Goal: Task Accomplishment & Management: Use online tool/utility

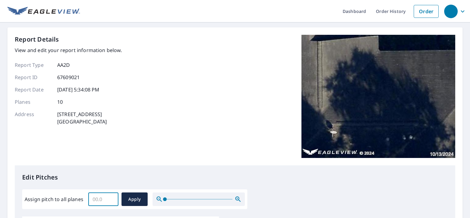
click at [105, 196] on input "Assign pitch to all planes" at bounding box center [103, 199] width 30 height 17
click at [111, 198] on input "5.1" at bounding box center [103, 199] width 30 height 17
type input "5"
click at [111, 200] on input "5" at bounding box center [103, 199] width 30 height 17
click at [135, 195] on button "Apply" at bounding box center [135, 199] width 26 height 14
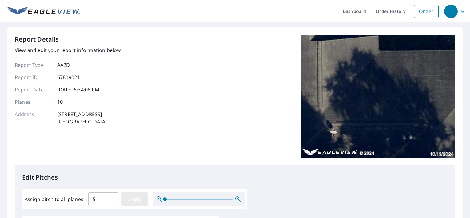
type input "5"
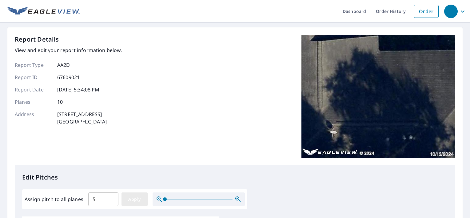
type input "5"
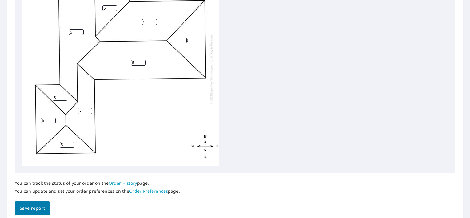
scroll to position [269, 0]
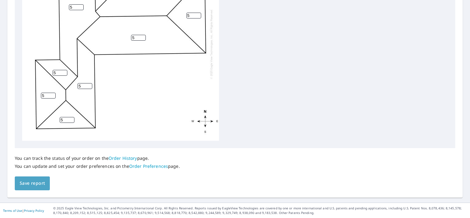
click at [37, 181] on span "Save report" at bounding box center [32, 184] width 25 height 8
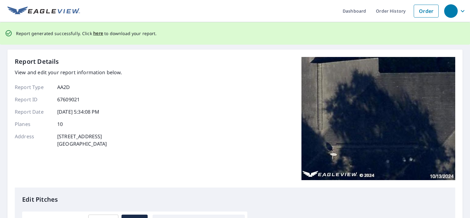
scroll to position [0, 0]
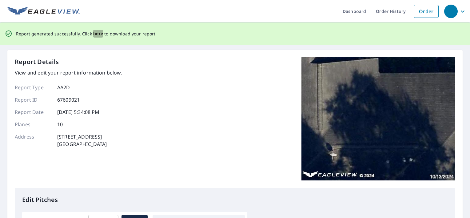
click at [95, 34] on span "here" at bounding box center [98, 34] width 10 height 8
